Goal: Task Accomplishment & Management: Manage account settings

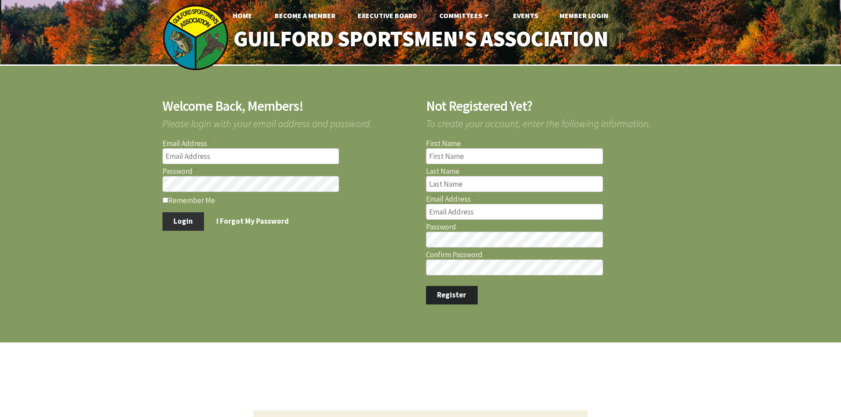
type input "[EMAIL_ADDRESS][PERSON_NAME][DOMAIN_NAME]"
click at [182, 218] on button "Login" at bounding box center [184, 221] width 42 height 19
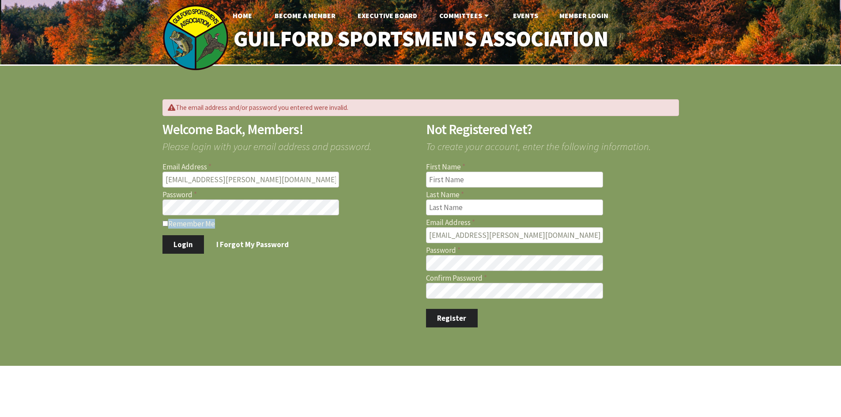
click at [182, 218] on form "Email Address [EMAIL_ADDRESS][PERSON_NAME][DOMAIN_NAME] Password Remember Me Lo…" at bounding box center [289, 208] width 253 height 91
drag, startPoint x: 254, startPoint y: 181, endPoint x: 163, endPoint y: 193, distance: 92.7
click at [163, 193] on form "Email Address [EMAIL_ADDRESS][PERSON_NAME][DOMAIN_NAME] Password Remember Me Lo…" at bounding box center [289, 208] width 253 height 91
type input "[EMAIL_ADDRESS][DOMAIN_NAME]"
click at [183, 244] on button "Login" at bounding box center [184, 244] width 42 height 19
